Goal: Obtain resource: Download file/media

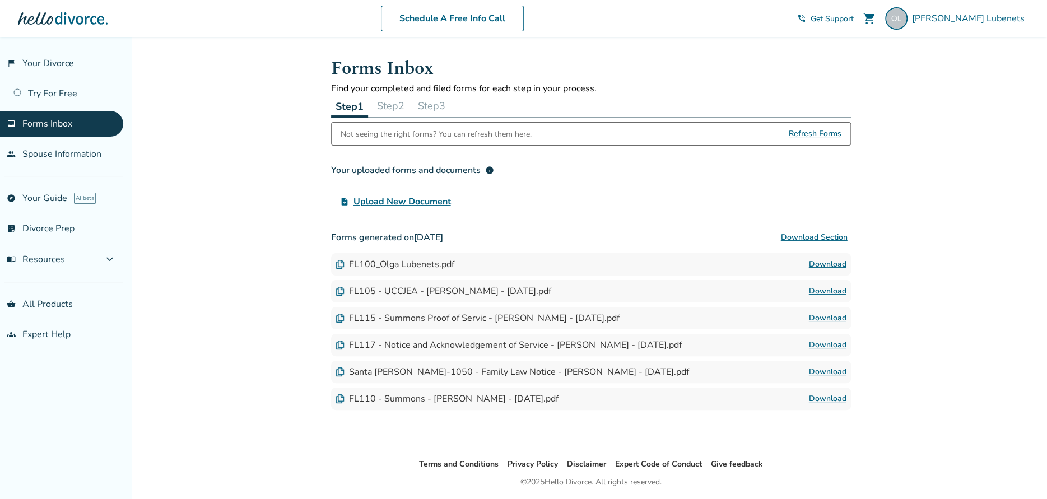
click at [823, 316] on link "Download" at bounding box center [828, 317] width 38 height 13
click at [830, 398] on link "Download" at bounding box center [828, 398] width 38 height 13
click at [831, 370] on link "Download" at bounding box center [828, 371] width 38 height 13
click at [86, 148] on link "people Spouse Information" at bounding box center [61, 154] width 123 height 26
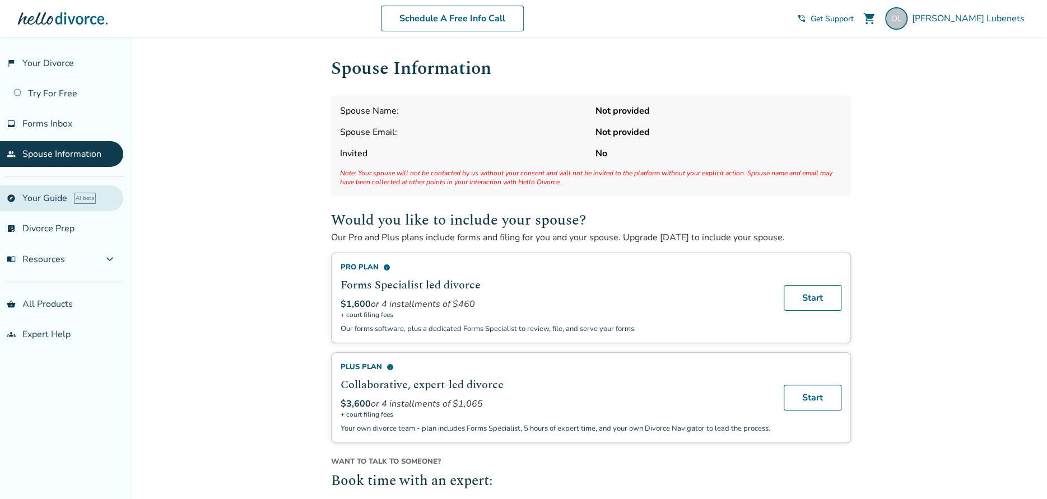
click at [34, 200] on link "explore Your Guide AI beta" at bounding box center [61, 198] width 123 height 26
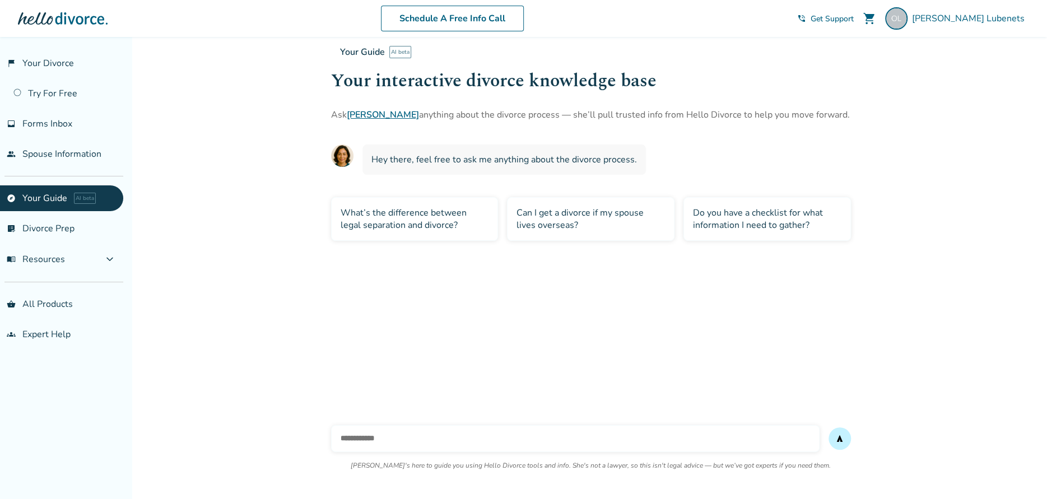
click at [736, 226] on div "Do you have a checklist for what information I need to gather?" at bounding box center [766, 219] width 167 height 44
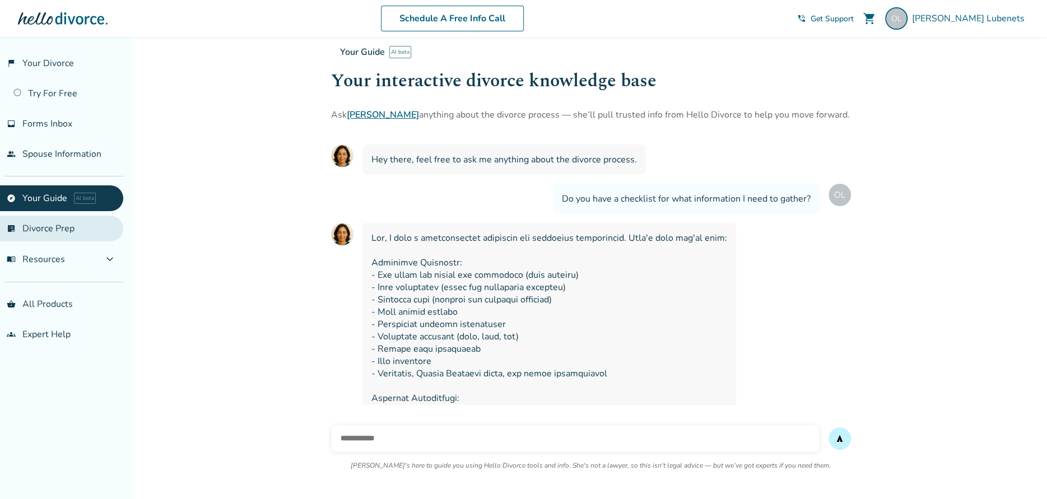
click at [55, 228] on link "list_alt_check Divorce Prep" at bounding box center [61, 229] width 123 height 26
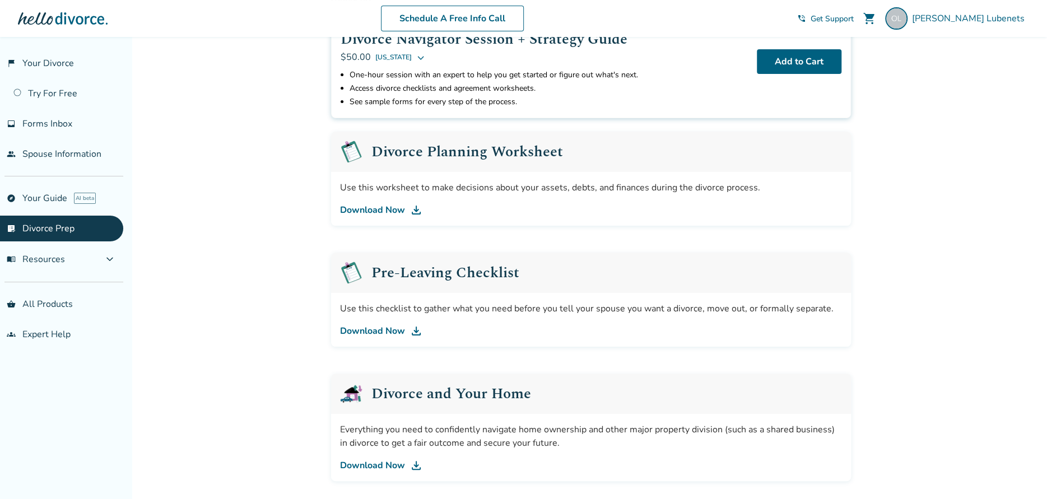
scroll to position [112, 0]
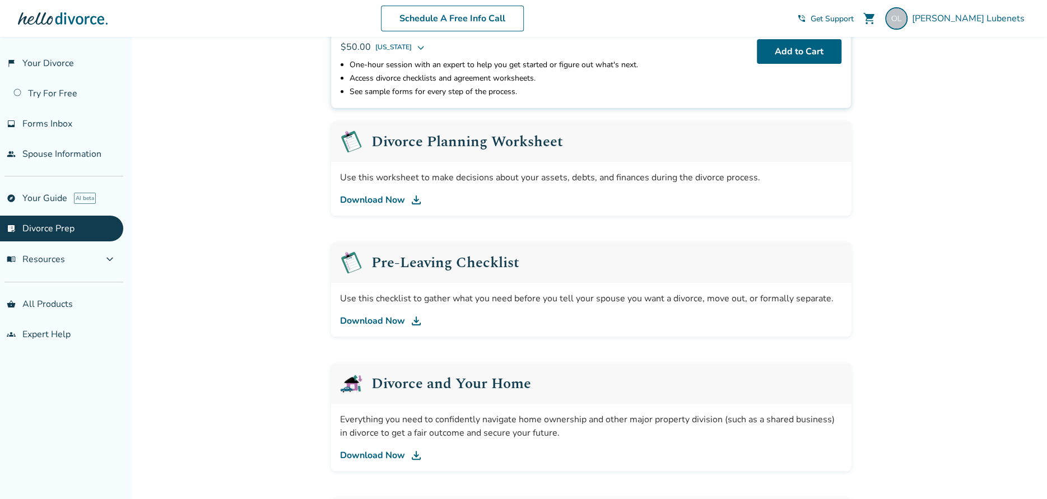
click at [375, 321] on link "Download Now" at bounding box center [591, 320] width 502 height 13
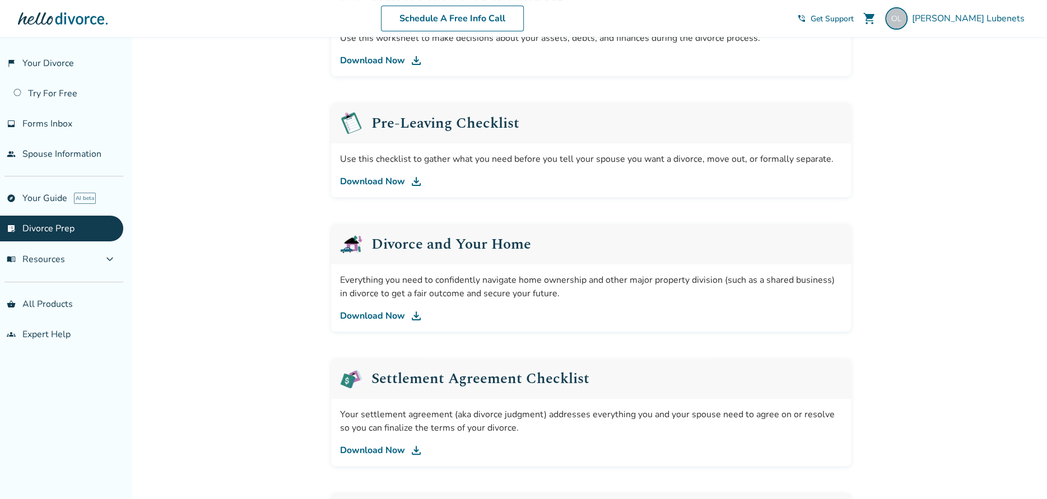
scroll to position [0, 0]
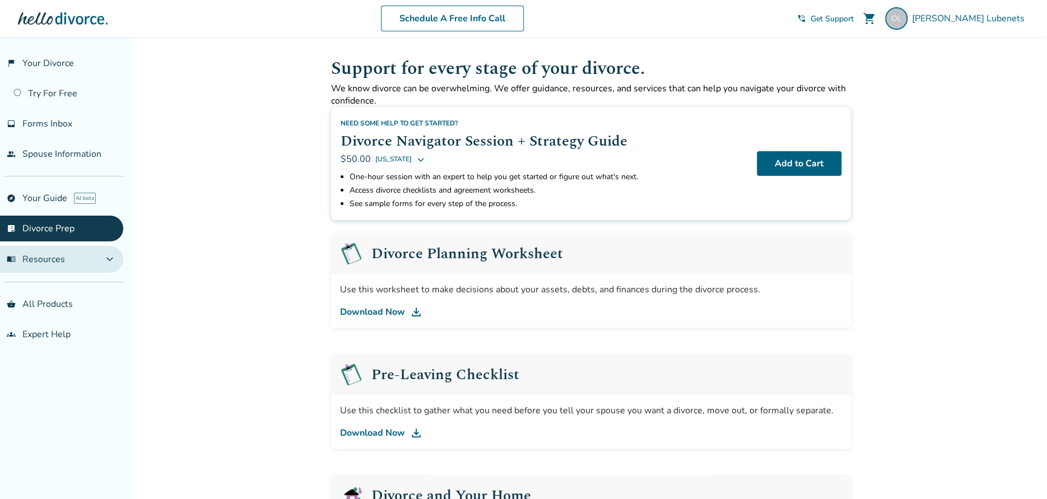
click at [44, 256] on span "menu_book Resources" at bounding box center [36, 259] width 58 height 12
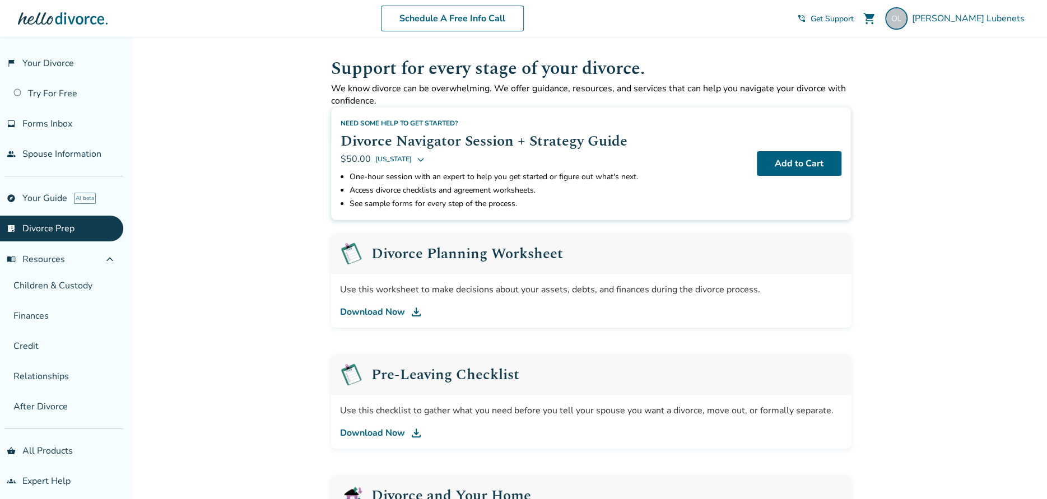
drag, startPoint x: 50, startPoint y: 367, endPoint x: 116, endPoint y: 387, distance: 69.6
click at [50, 368] on link "Relationships" at bounding box center [61, 376] width 123 height 26
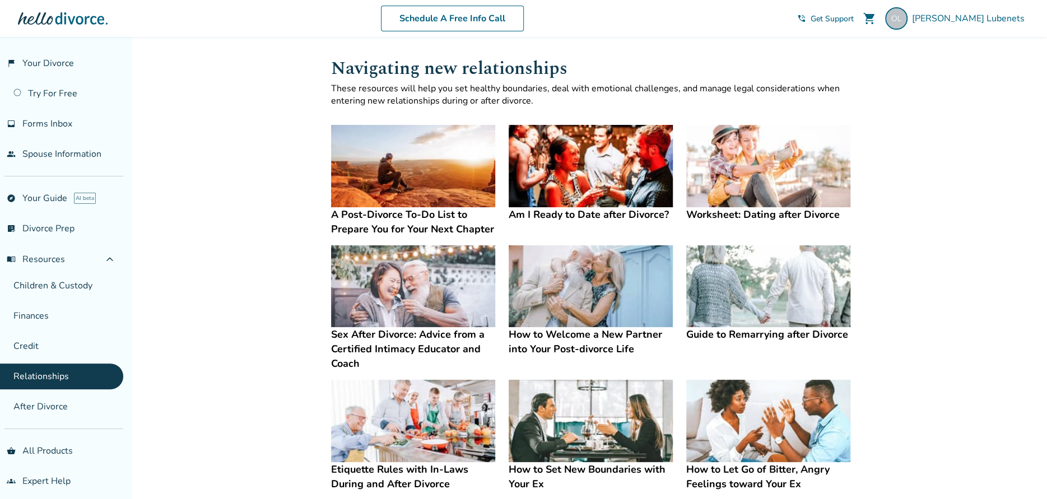
click at [548, 171] on img at bounding box center [590, 166] width 164 height 82
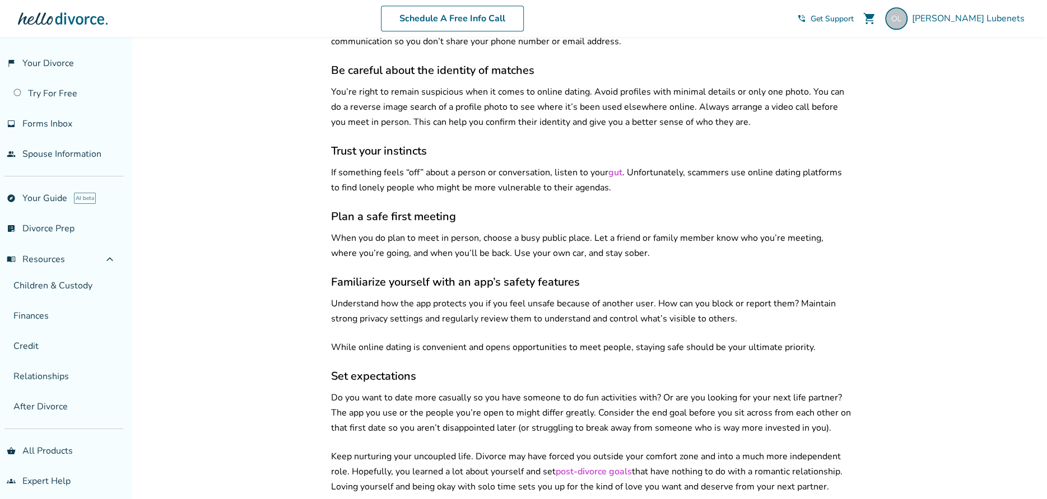
scroll to position [3360, 0]
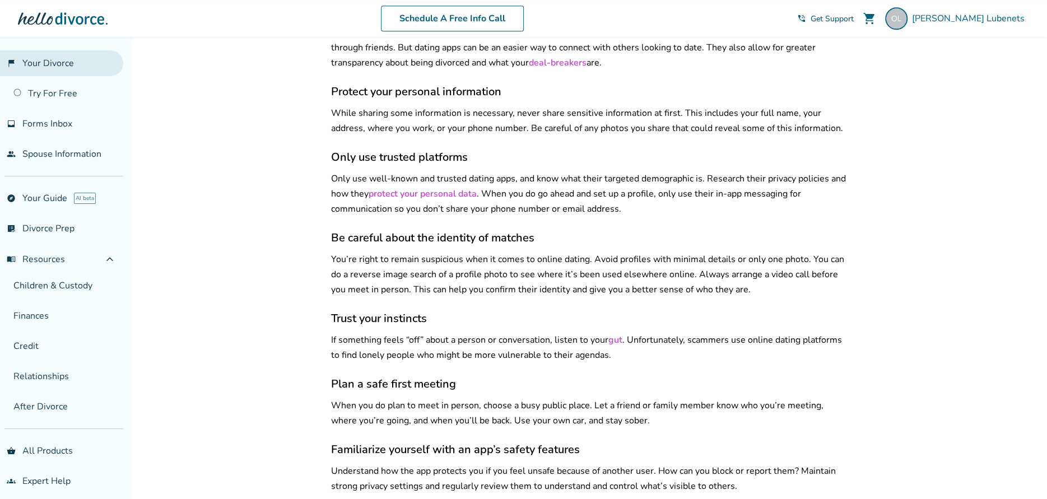
click at [59, 65] on link "flag_2 Your Divorce" at bounding box center [61, 63] width 123 height 26
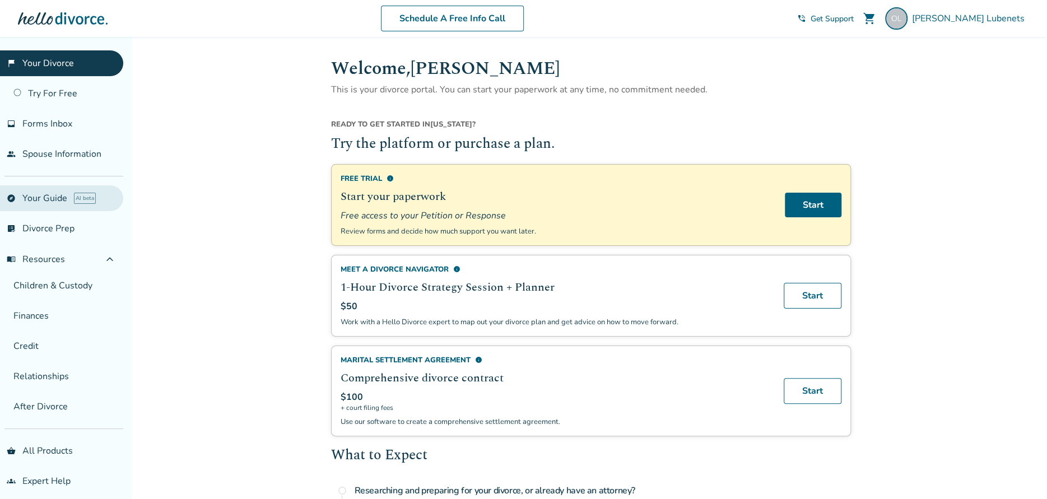
click at [46, 195] on link "explore Your Guide AI beta" at bounding box center [61, 198] width 123 height 26
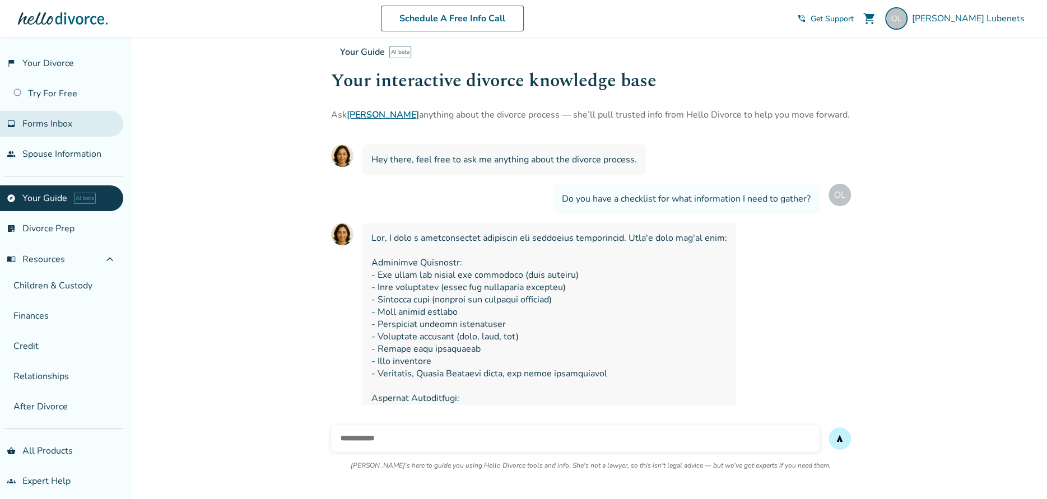
click at [53, 124] on span "Forms Inbox" at bounding box center [47, 124] width 50 height 12
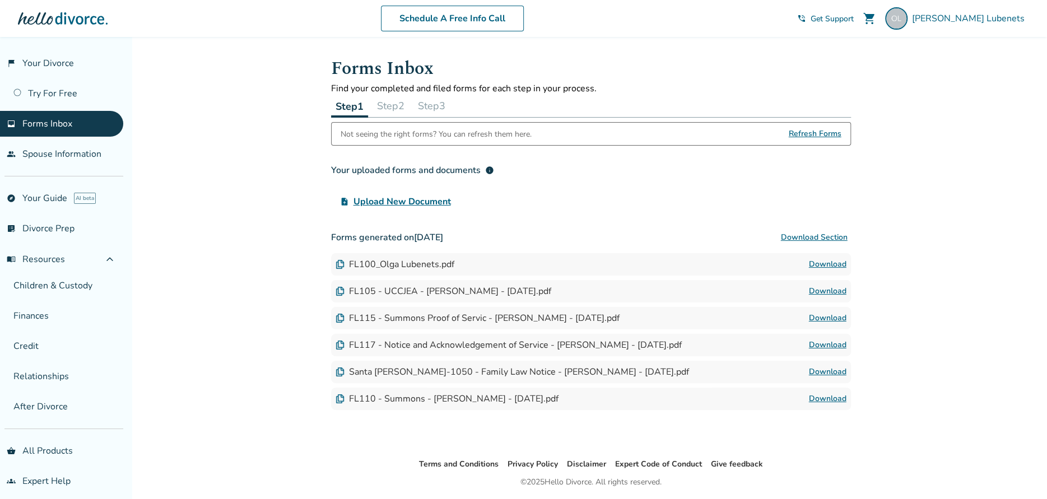
click at [830, 370] on link "Download" at bounding box center [828, 371] width 38 height 13
click at [815, 316] on link "Download" at bounding box center [828, 317] width 38 height 13
click at [818, 344] on link "Download" at bounding box center [828, 344] width 38 height 13
click at [842, 371] on link "Download" at bounding box center [828, 371] width 38 height 13
click at [823, 400] on link "Download" at bounding box center [828, 398] width 38 height 13
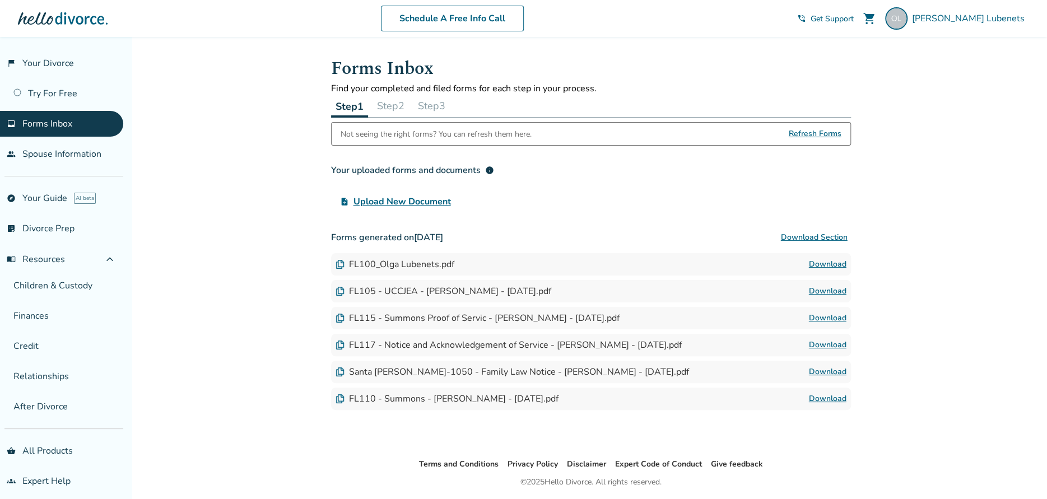
click at [390, 109] on button "Step 2" at bounding box center [390, 106] width 36 height 22
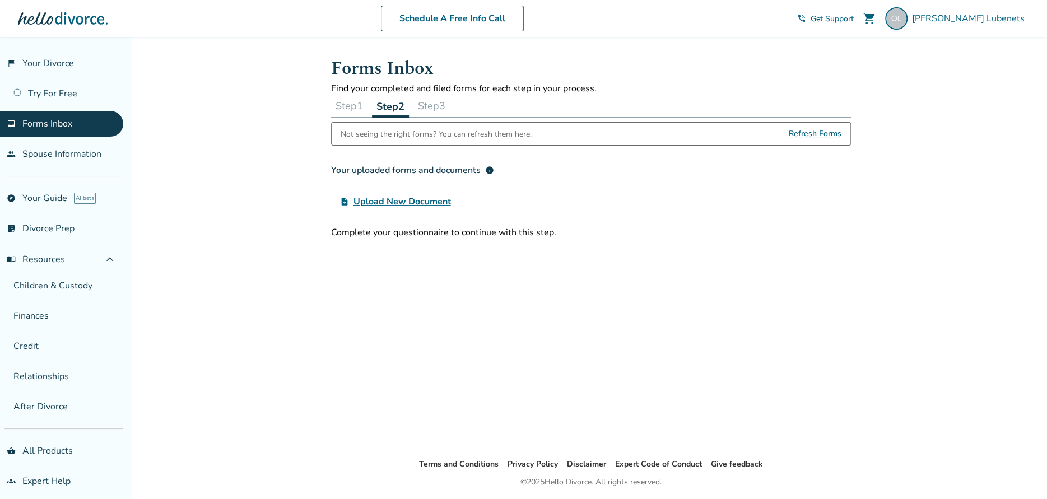
click at [434, 106] on button "Step 3" at bounding box center [431, 106] width 36 height 22
click at [390, 109] on button "Step 2" at bounding box center [390, 106] width 36 height 22
click at [349, 107] on button "Step 1" at bounding box center [349, 106] width 36 height 22
